Goal: Information Seeking & Learning: Learn about a topic

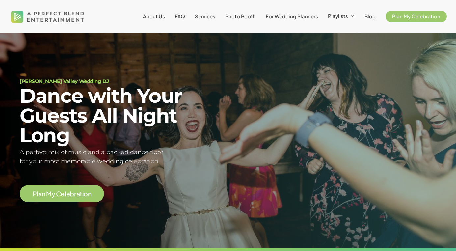
scroll to position [2, 0]
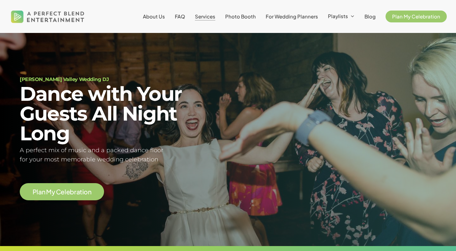
click at [207, 17] on span "Services" at bounding box center [205, 16] width 20 height 6
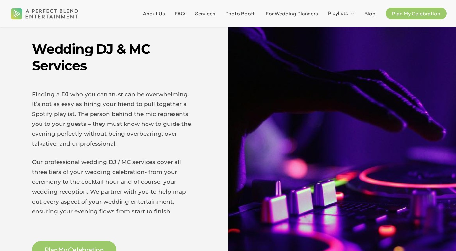
scroll to position [225, 0]
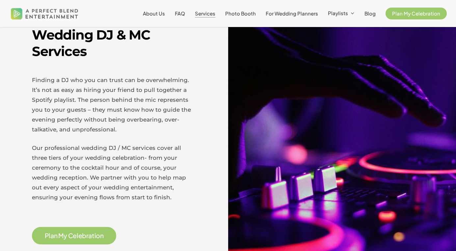
click at [72, 234] on span "C" at bounding box center [70, 235] width 5 height 6
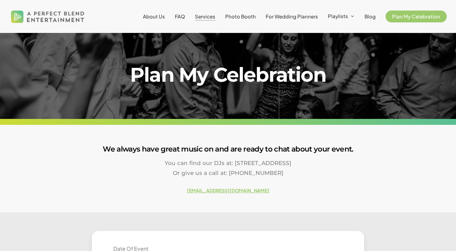
click at [212, 17] on span "Services" at bounding box center [205, 16] width 20 height 6
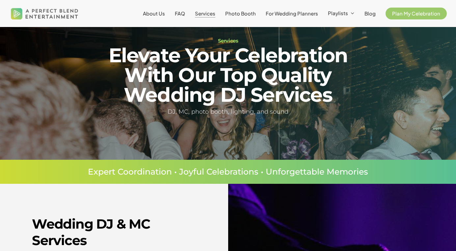
scroll to position [8, 0]
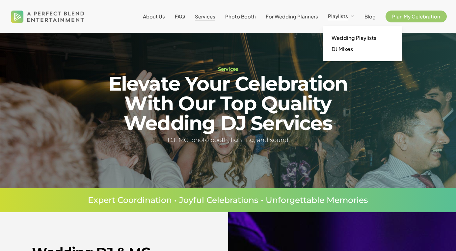
click at [350, 37] on span "Wedding Playlists" at bounding box center [353, 37] width 45 height 7
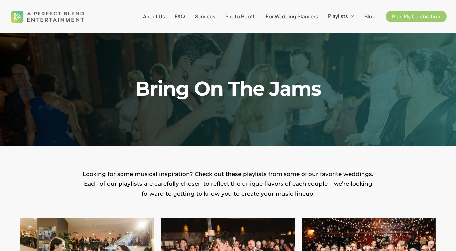
click at [185, 15] on span "FAQ" at bounding box center [180, 16] width 10 height 6
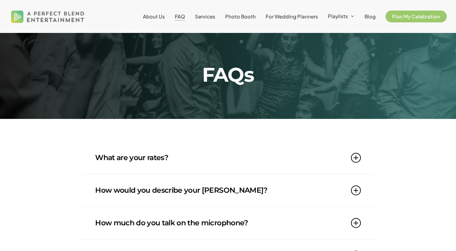
click at [356, 157] on icon at bounding box center [356, 158] width 10 height 10
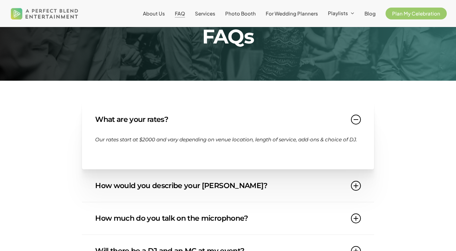
scroll to position [40, 0]
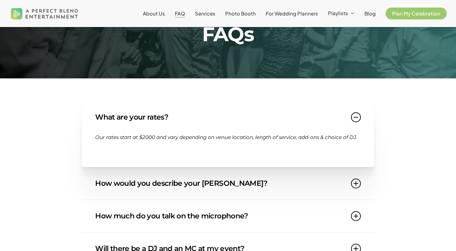
click at [356, 188] on icon at bounding box center [356, 183] width 10 height 10
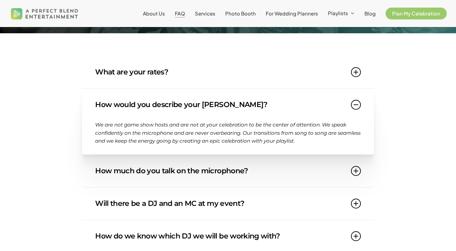
scroll to position [87, 0]
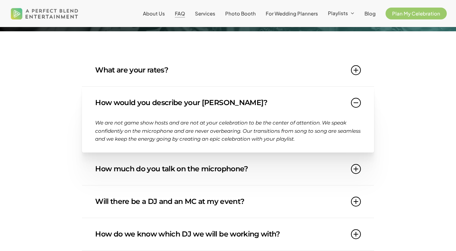
click at [353, 169] on icon at bounding box center [356, 169] width 10 height 10
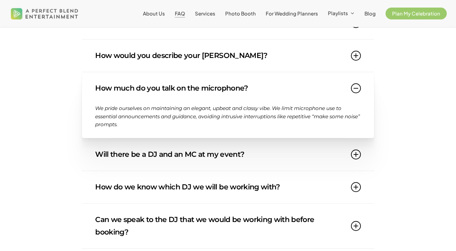
scroll to position [139, 0]
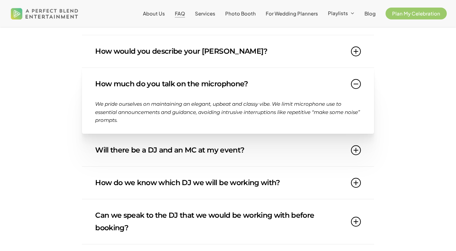
click at [356, 181] on icon at bounding box center [356, 183] width 10 height 10
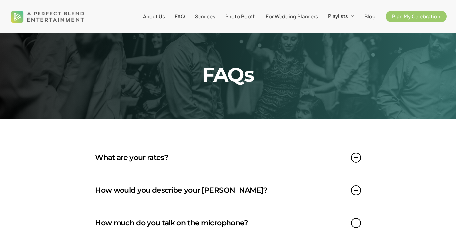
scroll to position [0, 0]
